Goal: Information Seeking & Learning: Learn about a topic

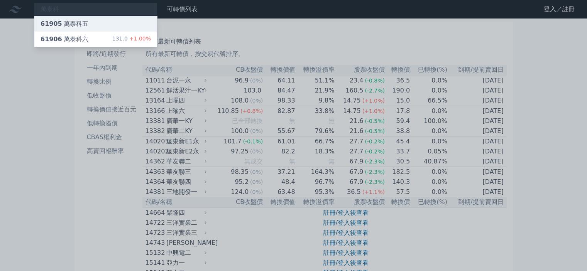
type input "萬泰科"
click at [96, 27] on div "61905 萬泰科五" at bounding box center [95, 23] width 123 height 15
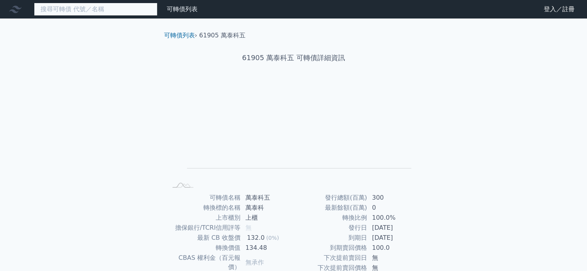
click at [101, 7] on input at bounding box center [96, 9] width 124 height 13
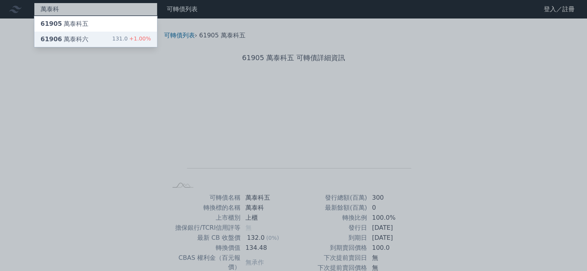
type input "萬泰科"
click at [99, 34] on div "61906 萬泰科六 131.0 +1.00%" at bounding box center [95, 39] width 123 height 15
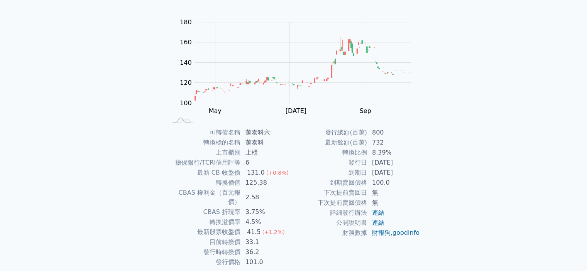
scroll to position [77, 0]
